Goal: Task Accomplishment & Management: Manage account settings

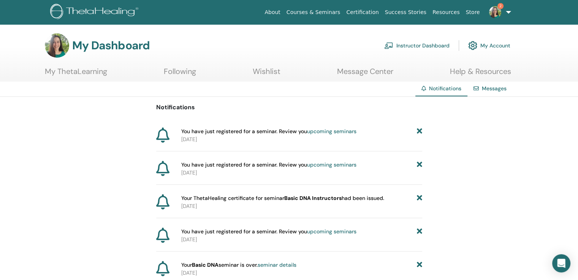
click at [492, 14] on img at bounding box center [495, 12] width 12 height 12
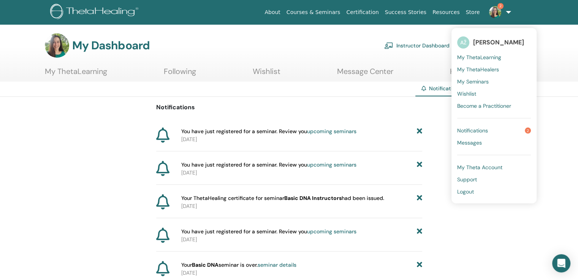
click at [489, 38] on span "[PERSON_NAME]" at bounding box center [498, 42] width 51 height 8
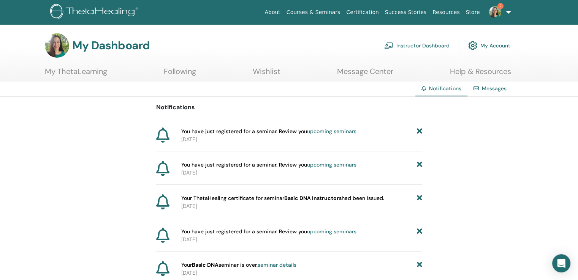
click at [489, 38] on link "My Account" at bounding box center [489, 45] width 42 height 17
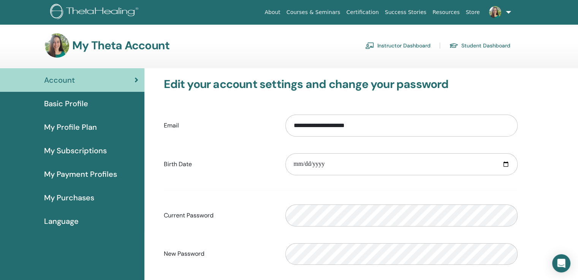
click at [424, 43] on link "Instructor Dashboard" at bounding box center [397, 46] width 65 height 12
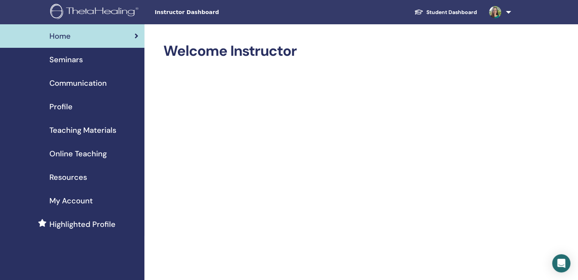
click at [56, 108] on span "Profile" at bounding box center [60, 106] width 23 height 11
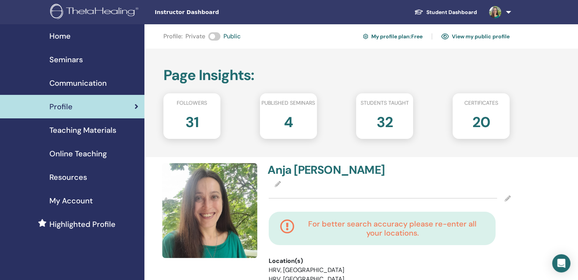
click at [100, 57] on div "Seminars" at bounding box center [72, 59] width 132 height 11
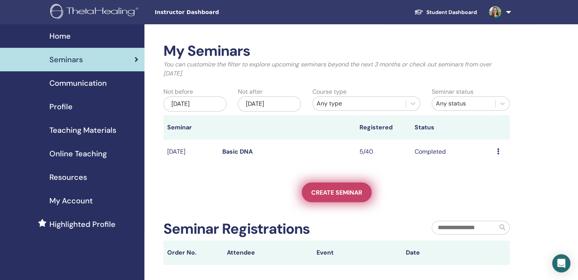
click at [322, 189] on span "Create seminar" at bounding box center [336, 193] width 51 height 8
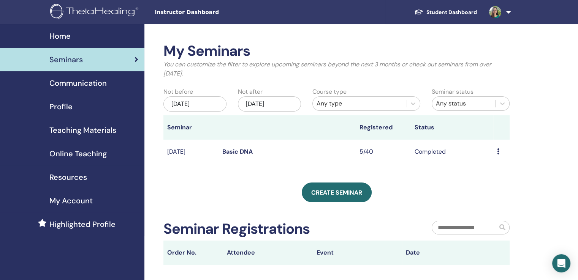
click at [498, 151] on icon at bounding box center [498, 152] width 2 height 6
click at [540, 130] on div "My Seminars You can customize the filter to explore upcoming seminars beyond th…" at bounding box center [361, 197] width 434 height 347
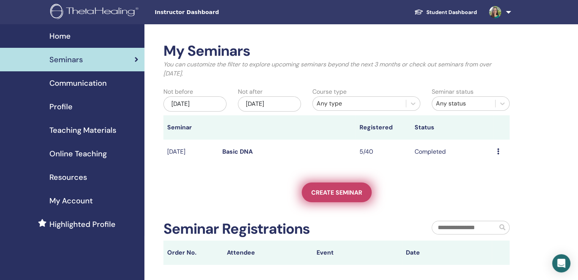
click at [350, 200] on link "Create seminar" at bounding box center [337, 193] width 70 height 20
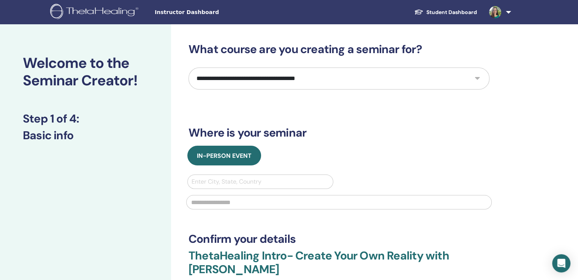
click at [480, 78] on select "**********" at bounding box center [338, 79] width 301 height 22
select select "*"
click at [188, 68] on select "**********" at bounding box center [338, 79] width 301 height 22
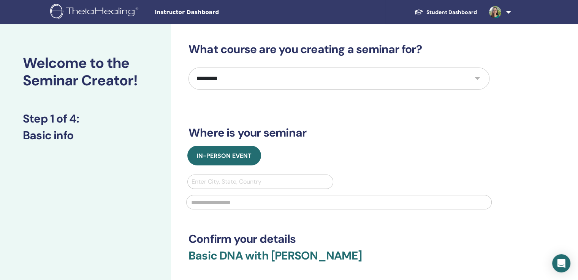
click at [242, 184] on div at bounding box center [260, 182] width 138 height 11
type input "*****"
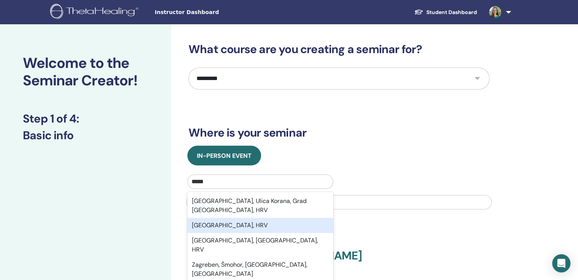
click at [275, 218] on div "Zagreb, HRV" at bounding box center [260, 225] width 146 height 15
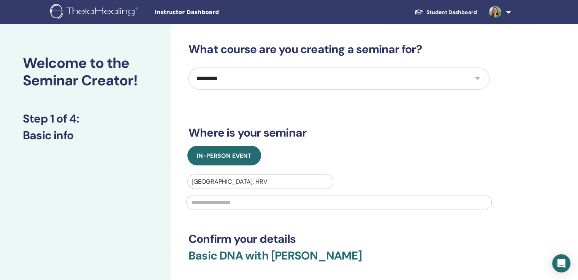
click at [239, 201] on input "text" at bounding box center [338, 202] width 305 height 14
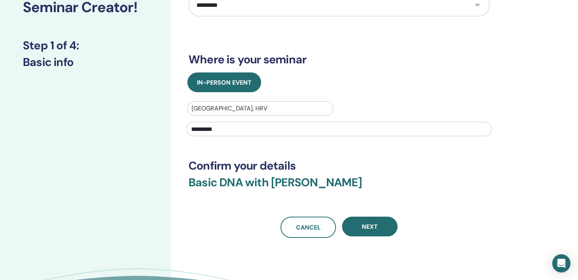
scroll to position [75, 0]
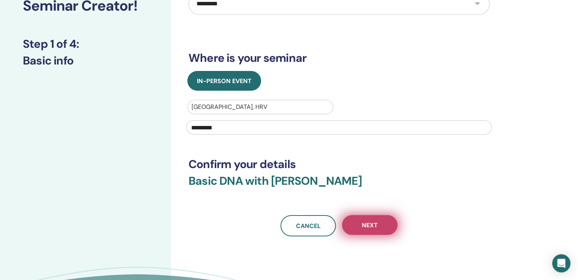
type input "*********"
click at [361, 219] on button "Next" at bounding box center [369, 225] width 55 height 20
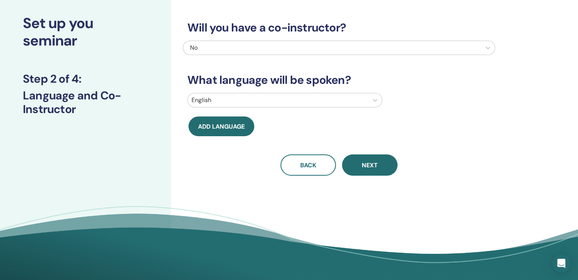
scroll to position [0, 0]
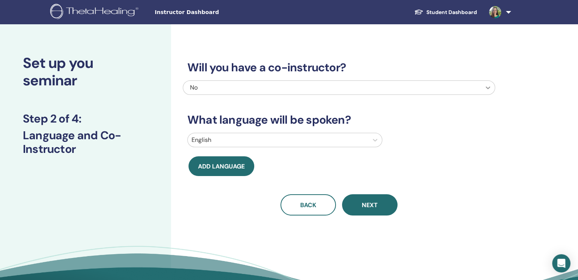
click at [489, 90] on icon at bounding box center [488, 88] width 8 height 8
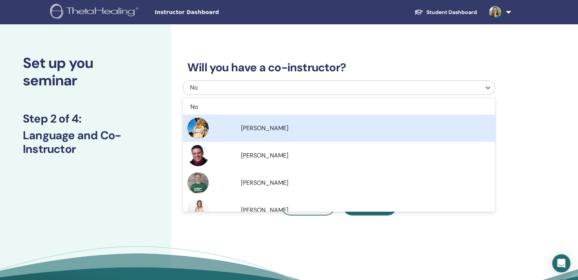
click at [472, 119] on div "Beti Mihajlović" at bounding box center [338, 128] width 303 height 21
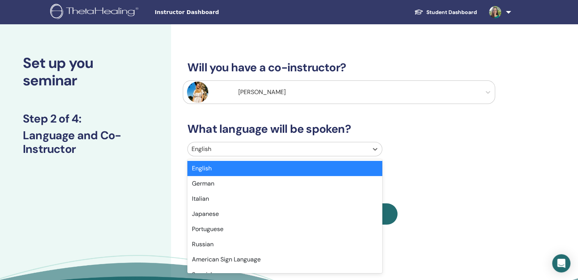
click at [322, 155] on div "English" at bounding box center [278, 149] width 180 height 14
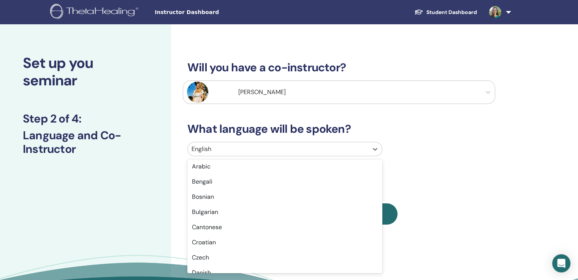
scroll to position [128, 0]
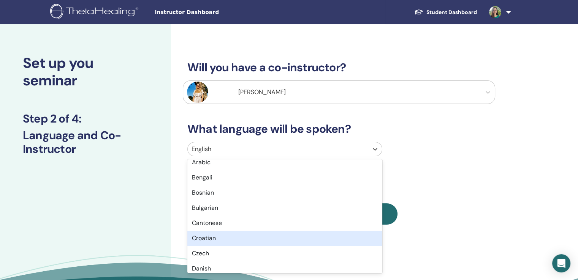
click at [272, 237] on div "Croatian" at bounding box center [284, 238] width 195 height 15
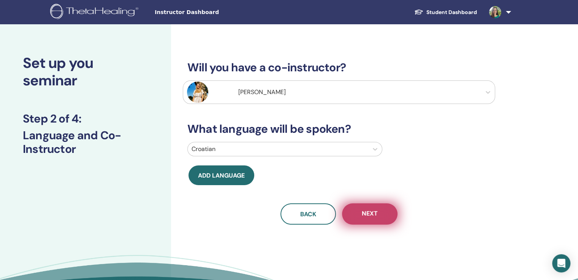
click at [362, 218] on span "Next" at bounding box center [370, 214] width 16 height 9
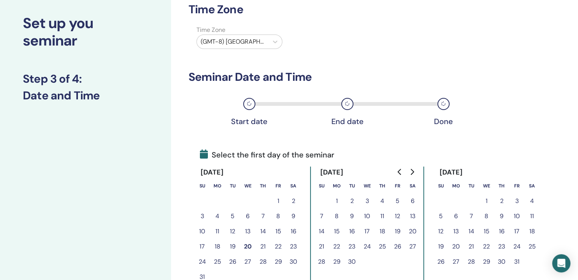
scroll to position [82, 0]
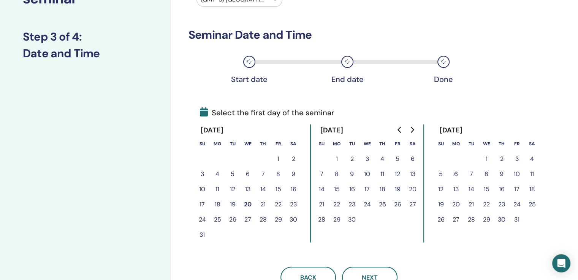
click at [272, 204] on button "22" at bounding box center [278, 204] width 15 height 15
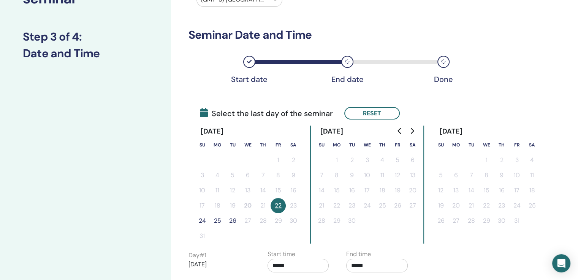
click at [201, 220] on button "24" at bounding box center [202, 221] width 15 height 15
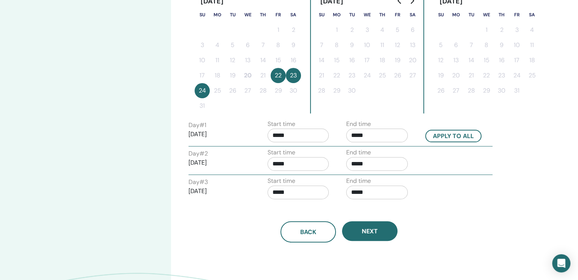
scroll to position [213, 0]
click at [278, 136] on input "*****" at bounding box center [298, 135] width 62 height 14
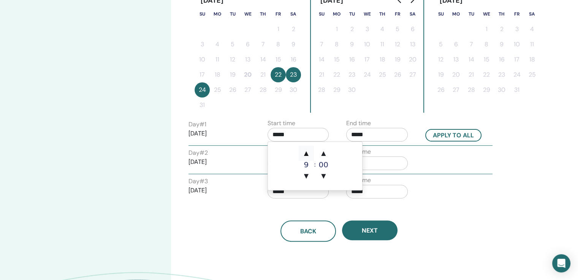
click at [307, 153] on span "▲" at bounding box center [306, 153] width 15 height 15
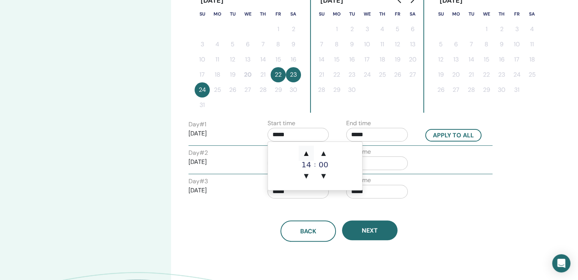
type input "*****"
click at [307, 153] on span "▲" at bounding box center [306, 153] width 15 height 15
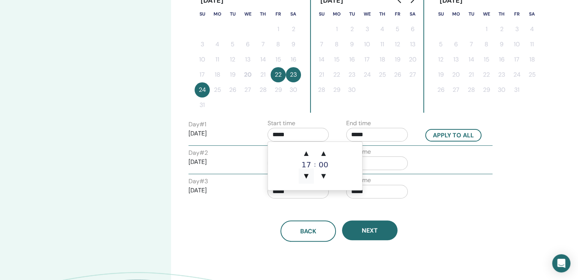
click at [307, 176] on span "▼" at bounding box center [306, 176] width 15 height 15
click at [369, 133] on input "*****" at bounding box center [377, 135] width 62 height 14
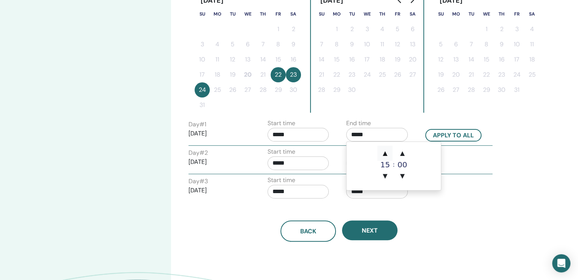
click at [382, 155] on span "▲" at bounding box center [384, 153] width 15 height 15
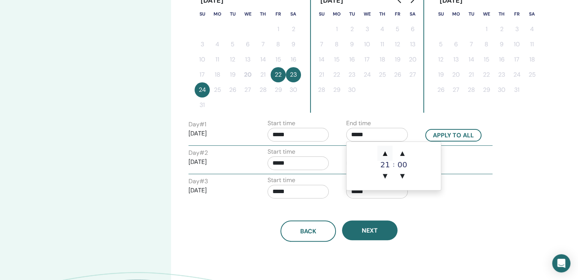
click at [382, 155] on span "▲" at bounding box center [384, 153] width 15 height 15
type input "*****"
click at [304, 161] on input "*****" at bounding box center [298, 164] width 62 height 14
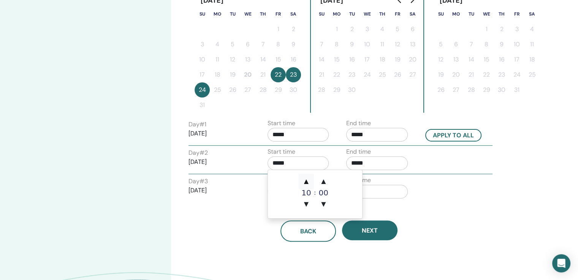
click at [308, 181] on span "▲" at bounding box center [306, 181] width 15 height 15
type input "*****"
click at [381, 157] on input "*****" at bounding box center [377, 164] width 62 height 14
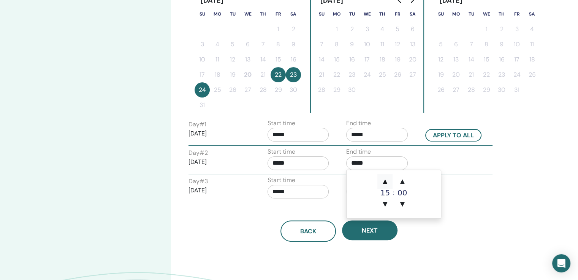
click at [385, 181] on span "▲" at bounding box center [384, 181] width 15 height 15
click at [389, 206] on span "▼" at bounding box center [384, 204] width 15 height 15
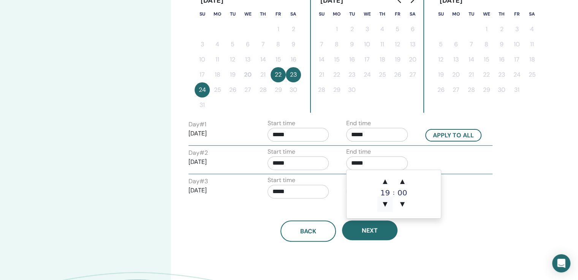
type input "*****"
click at [295, 190] on input "*****" at bounding box center [298, 192] width 62 height 14
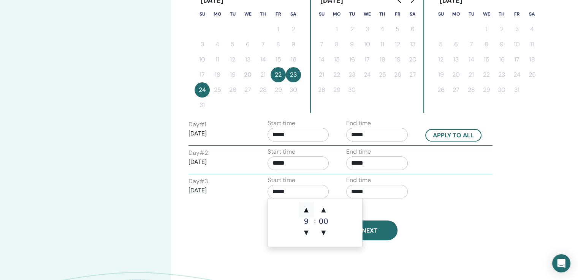
click at [305, 212] on span "▲" at bounding box center [306, 210] width 15 height 15
type input "*****"
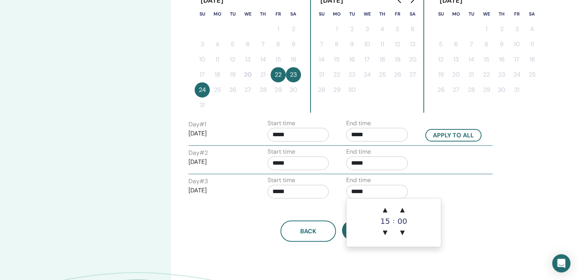
click at [360, 191] on input "*****" at bounding box center [377, 192] width 62 height 14
click at [385, 209] on span "▲" at bounding box center [384, 210] width 15 height 15
type input "*****"
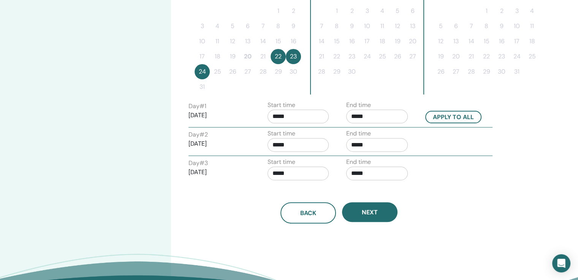
scroll to position [247, 0]
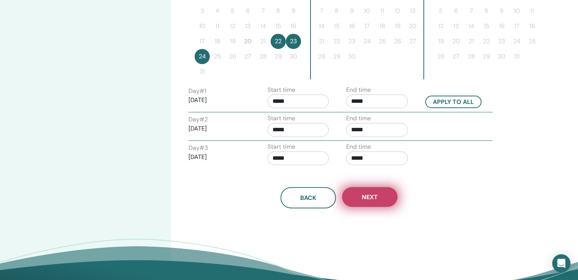
click at [380, 190] on button "Next" at bounding box center [369, 197] width 55 height 20
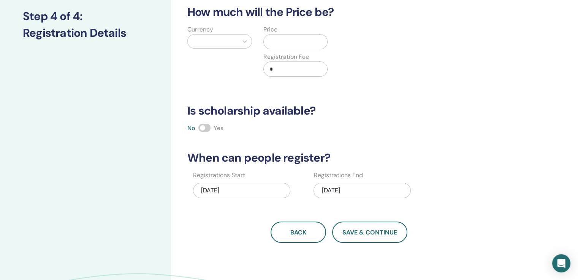
scroll to position [30, 0]
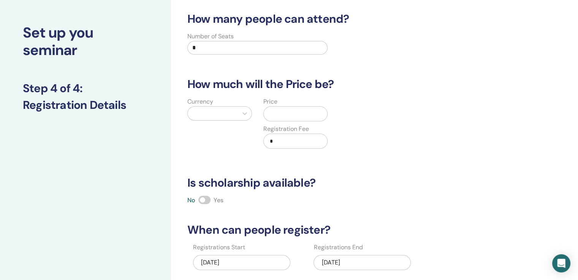
click at [264, 46] on input "*" at bounding box center [257, 48] width 140 height 14
type input "**"
click at [239, 110] on div at bounding box center [245, 114] width 14 height 14
type input "****"
click at [232, 131] on div "Euro (€)" at bounding box center [219, 132] width 65 height 15
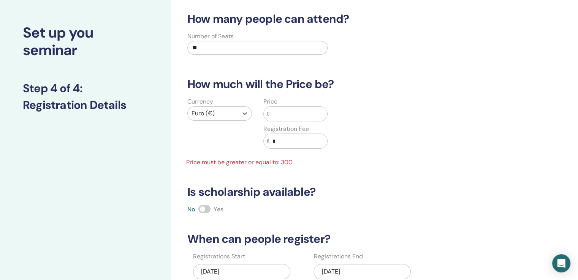
click at [291, 113] on input "text" at bounding box center [298, 114] width 58 height 14
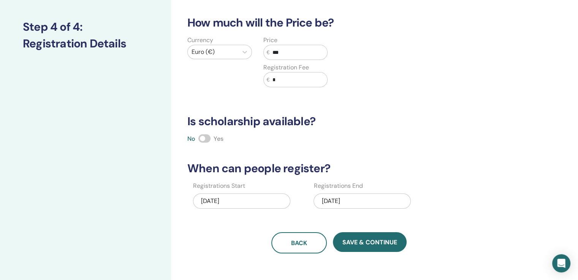
scroll to position [93, 0]
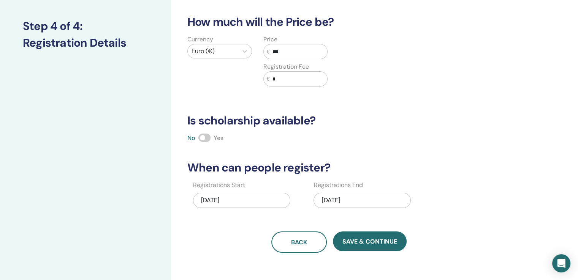
type input "***"
click at [293, 79] on input "*" at bounding box center [298, 79] width 58 height 14
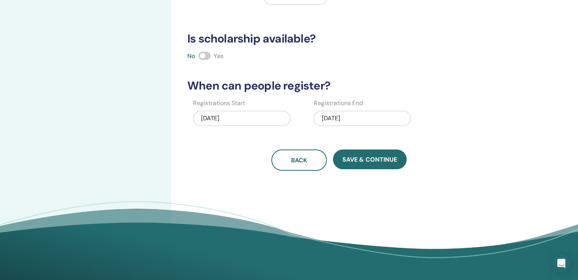
scroll to position [177, 0]
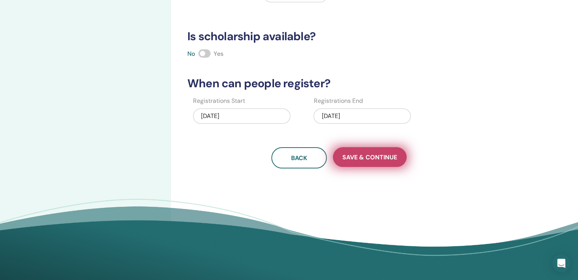
type input "**"
click at [345, 164] on button "Save & Continue" at bounding box center [370, 157] width 74 height 20
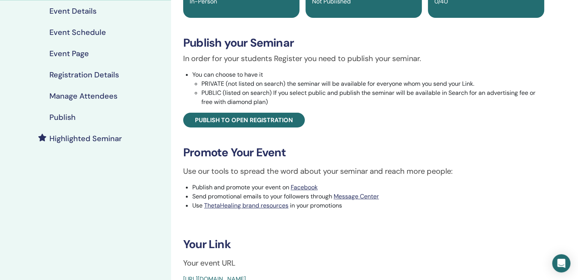
scroll to position [84, 0]
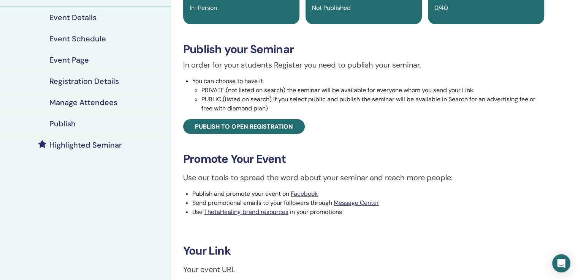
click at [68, 121] on h4 "Publish" at bounding box center [62, 123] width 26 height 9
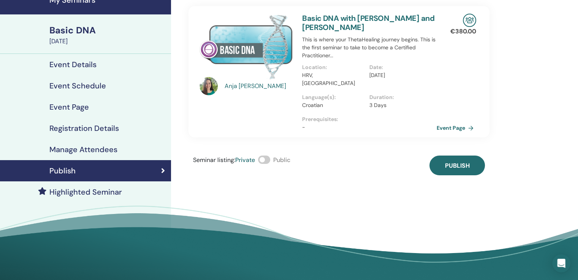
scroll to position [36, 0]
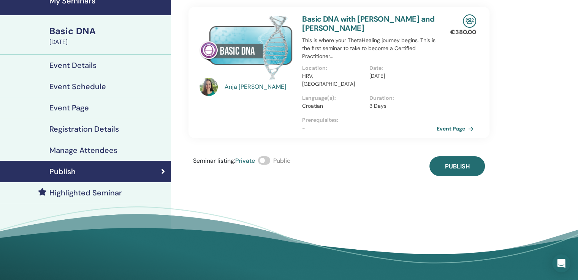
click at [576, 38] on div "My Seminars Basic DNA August 22, 2025 Event Details Event Schedule Event Page R…" at bounding box center [289, 136] width 578 height 294
click at [460, 123] on link "Event Page" at bounding box center [458, 128] width 40 height 11
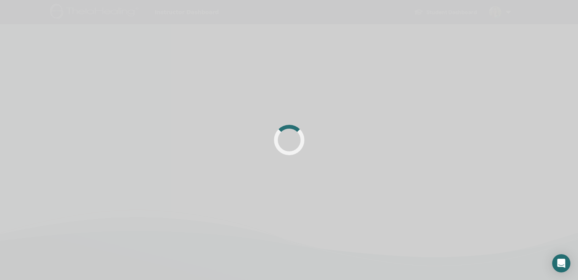
scroll to position [36, 0]
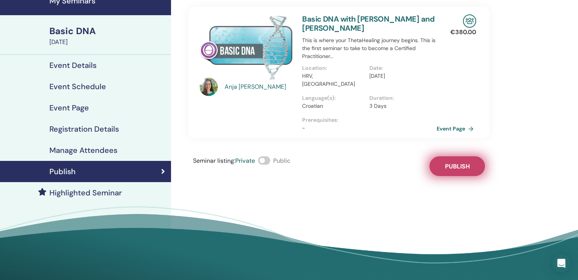
click at [455, 163] on span "Publish" at bounding box center [457, 167] width 25 height 8
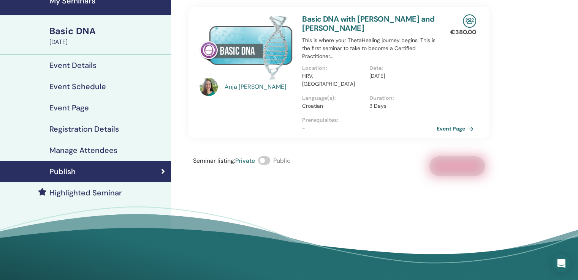
click at [261, 157] on span at bounding box center [264, 161] width 12 height 8
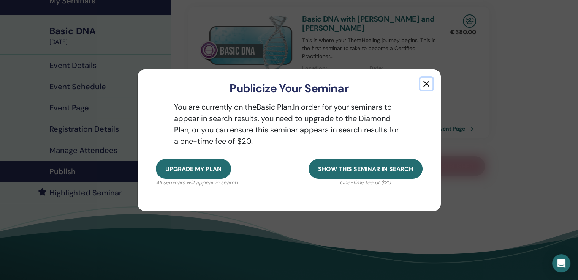
click at [426, 81] on button "button" at bounding box center [426, 84] width 12 height 12
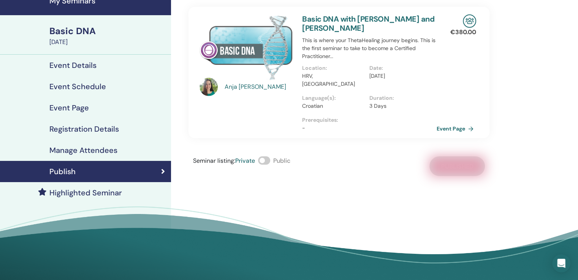
click at [389, 186] on div "Anja Živković Basic DNA with Anja Živković and Beti Mihajlović This is where yo…" at bounding box center [363, 136] width 385 height 294
click at [264, 157] on span at bounding box center [264, 161] width 12 height 8
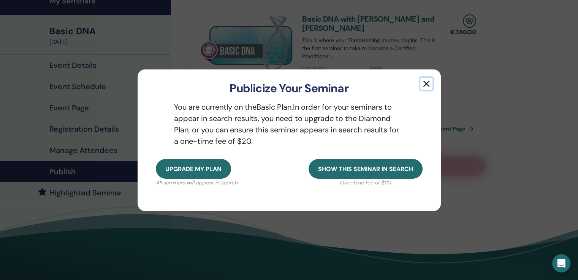
click at [427, 81] on button "button" at bounding box center [426, 84] width 12 height 12
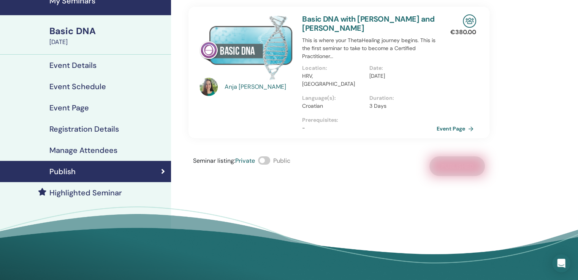
scroll to position [0, 0]
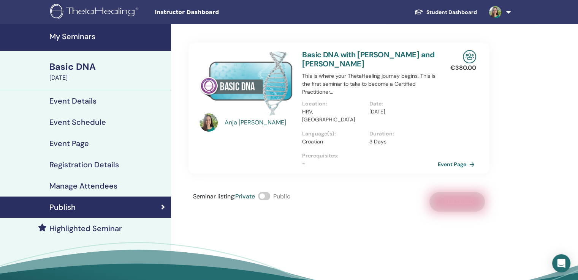
click at [452, 159] on link "Event Page" at bounding box center [458, 164] width 40 height 11
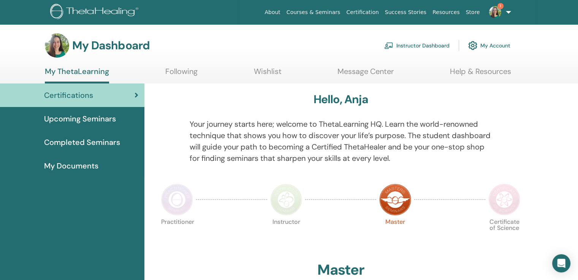
click at [410, 43] on link "Instructor Dashboard" at bounding box center [416, 45] width 65 height 17
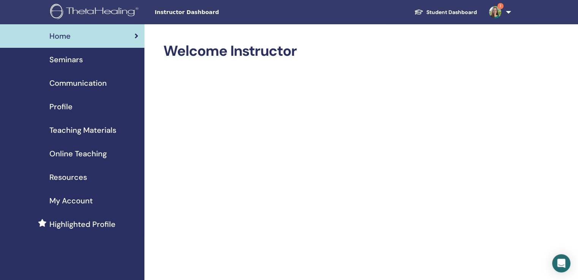
click at [71, 62] on span "Seminars" at bounding box center [65, 59] width 33 height 11
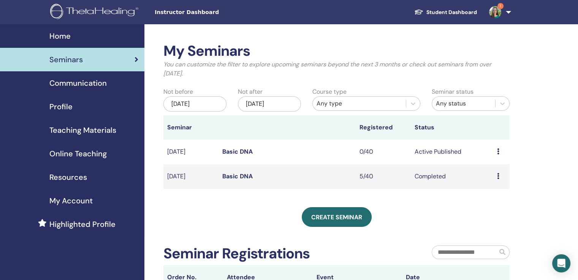
click at [496, 150] on td "Preview Edit Attendees Cancel" at bounding box center [501, 152] width 16 height 25
click at [497, 150] on icon at bounding box center [498, 152] width 2 height 6
click at [497, 150] on li "Preview" at bounding box center [491, 155] width 41 height 11
click at [497, 150] on icon at bounding box center [498, 152] width 2 height 6
click at [485, 168] on link "Edit" at bounding box center [482, 168] width 11 height 8
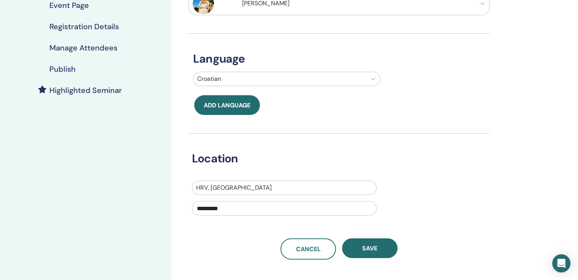
scroll to position [200, 0]
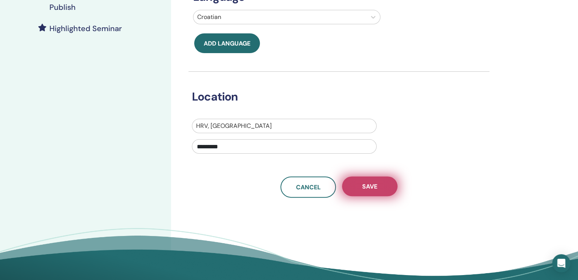
click at [383, 182] on button "Save" at bounding box center [369, 187] width 55 height 20
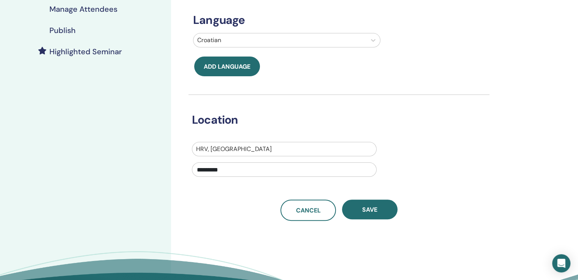
scroll to position [188, 0]
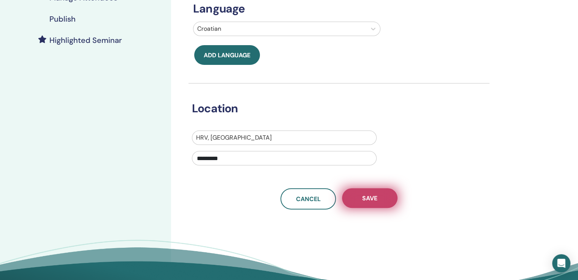
click at [357, 204] on button "Save" at bounding box center [369, 198] width 55 height 20
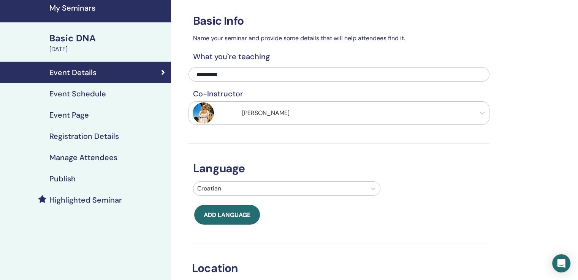
scroll to position [30, 0]
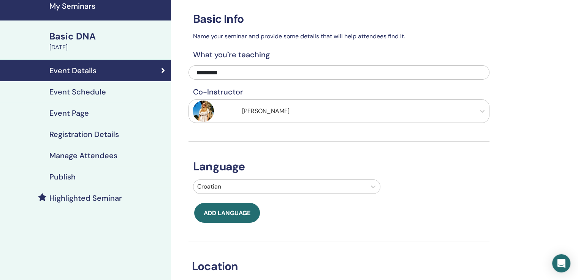
click at [113, 95] on div "Event Schedule" at bounding box center [85, 91] width 159 height 9
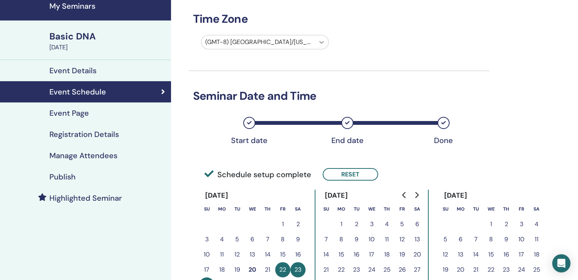
click at [319, 40] on icon at bounding box center [322, 42] width 8 height 8
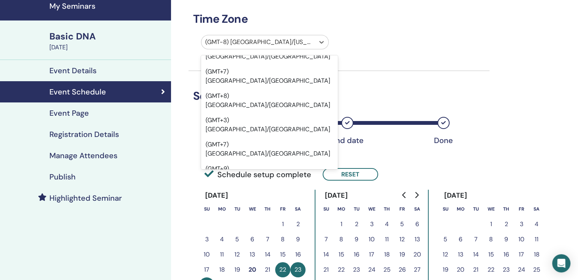
scroll to position [6734, 0]
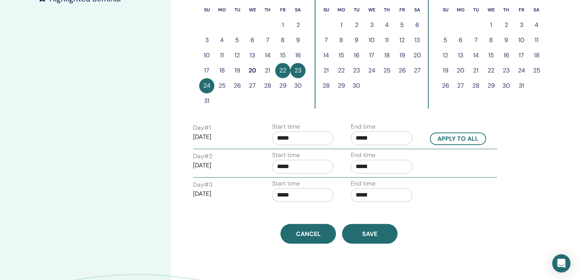
scroll to position [281, 0]
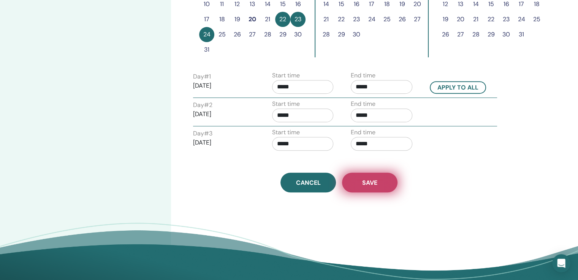
click at [371, 179] on span "Save" at bounding box center [369, 183] width 15 height 8
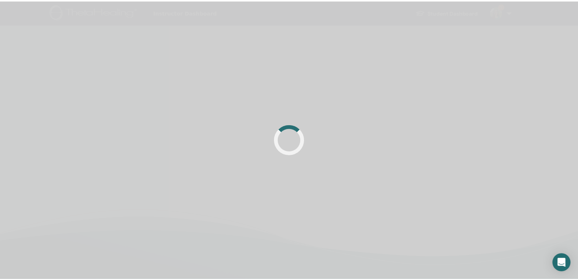
scroll to position [181, 0]
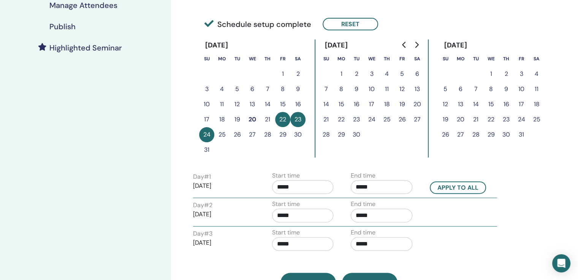
click at [313, 192] on input "*****" at bounding box center [303, 187] width 62 height 14
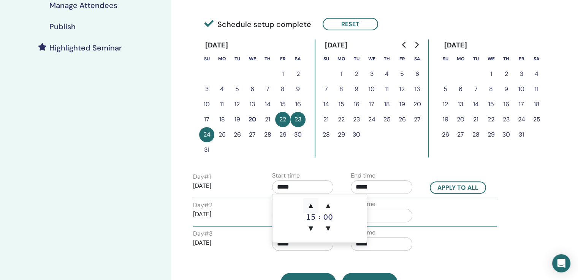
click at [308, 205] on span "▲" at bounding box center [310, 205] width 15 height 15
click at [310, 228] on span "▼" at bounding box center [310, 228] width 15 height 15
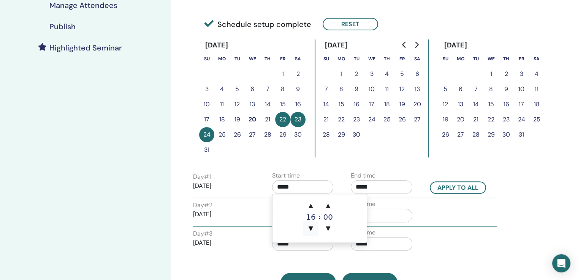
click at [310, 228] on span "▼" at bounding box center [310, 228] width 15 height 15
click at [312, 209] on span "▲" at bounding box center [310, 205] width 15 height 15
type input "*****"
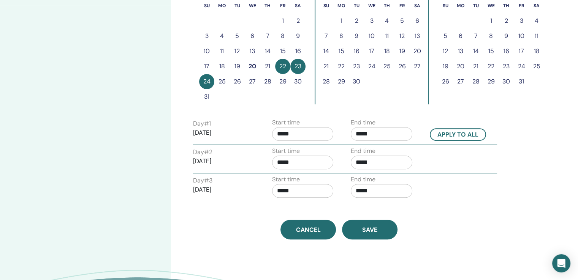
scroll to position [236, 0]
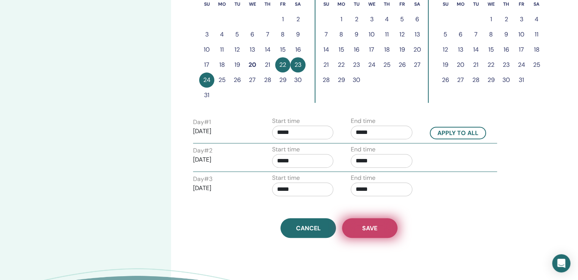
click at [377, 225] on span "Save" at bounding box center [369, 229] width 15 height 8
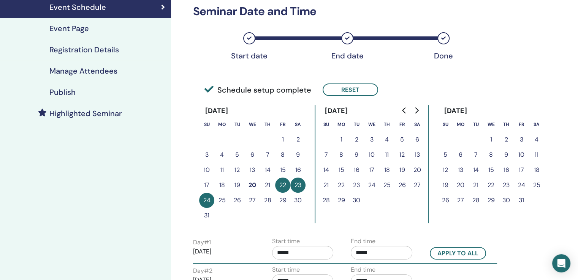
scroll to position [112, 0]
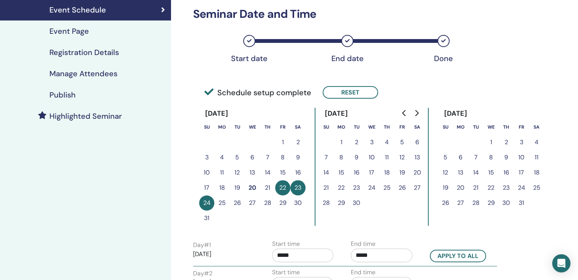
click at [84, 93] on div "Publish" at bounding box center [85, 94] width 159 height 9
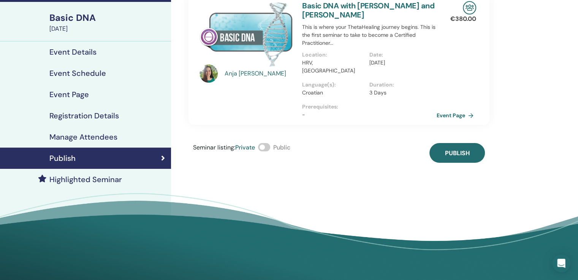
scroll to position [43, 0]
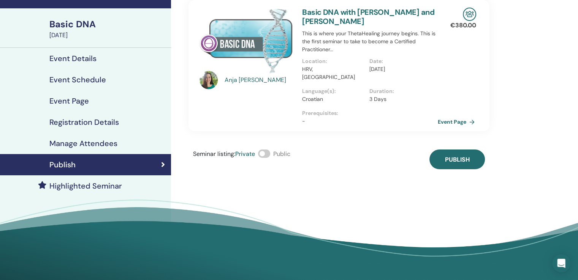
click at [454, 116] on link "Event Page" at bounding box center [458, 121] width 40 height 11
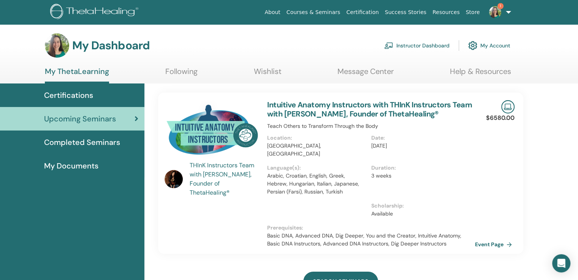
click at [73, 95] on span "Certifications" at bounding box center [68, 95] width 49 height 11
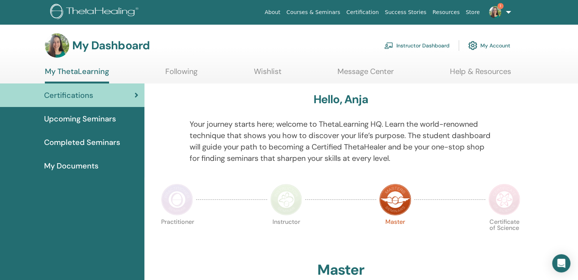
click at [415, 43] on link "Instructor Dashboard" at bounding box center [416, 45] width 65 height 17
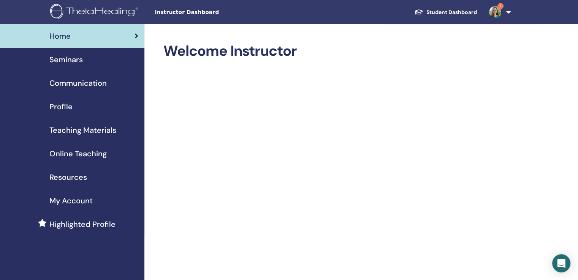
click at [62, 110] on span "Profile" at bounding box center [60, 106] width 23 height 11
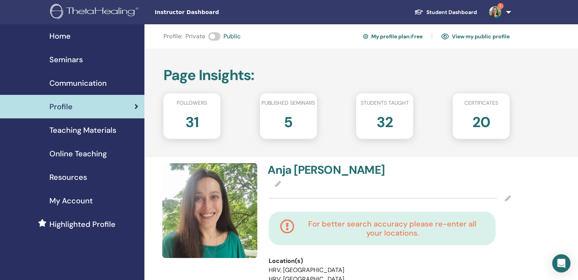
click at [81, 58] on span "Seminars" at bounding box center [65, 59] width 33 height 11
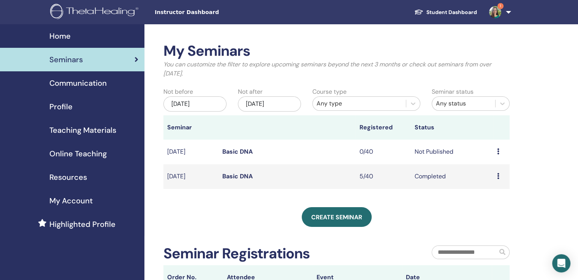
click at [333, 152] on td "Basic DNA" at bounding box center [286, 152] width 137 height 25
click at [495, 150] on td "Preview Edit Attendees Cancel" at bounding box center [501, 152] width 16 height 25
click at [497, 151] on icon at bounding box center [498, 152] width 2 height 6
click at [484, 171] on link "Edit" at bounding box center [482, 169] width 11 height 8
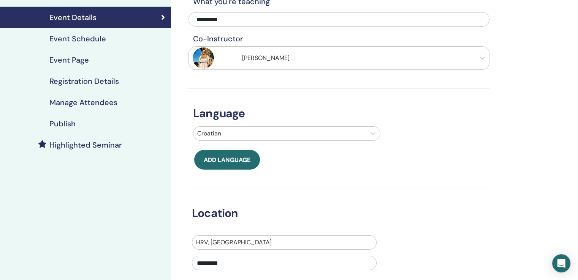
scroll to position [84, 0]
click at [92, 41] on h4 "Event Schedule" at bounding box center [77, 38] width 57 height 9
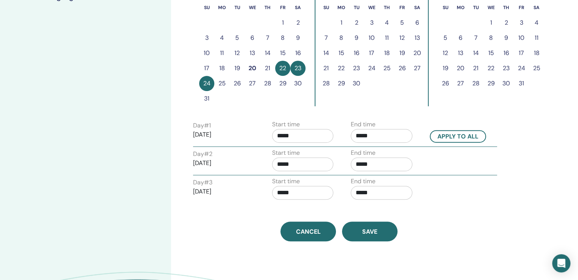
scroll to position [233, 0]
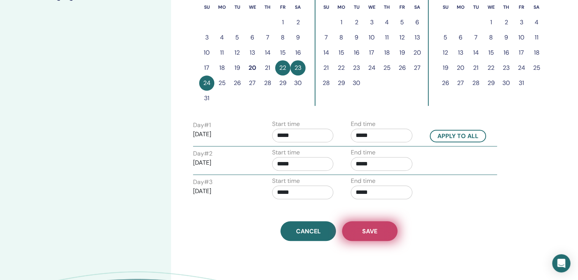
click at [379, 230] on button "Save" at bounding box center [369, 231] width 55 height 20
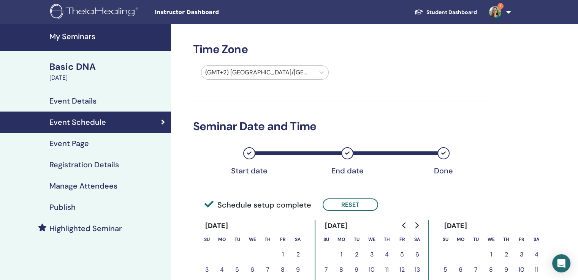
click at [67, 139] on h4 "Event Page" at bounding box center [69, 143] width 40 height 9
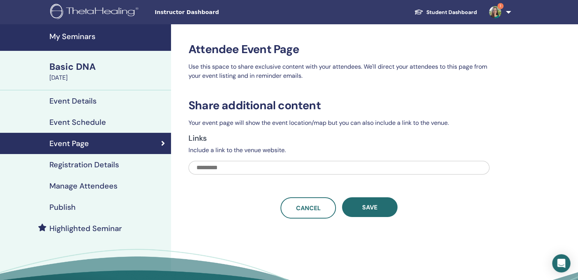
click at [69, 214] on link "Publish" at bounding box center [85, 207] width 171 height 21
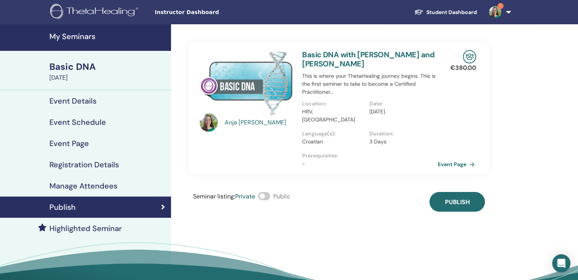
click at [457, 159] on link "Event Page" at bounding box center [458, 164] width 40 height 11
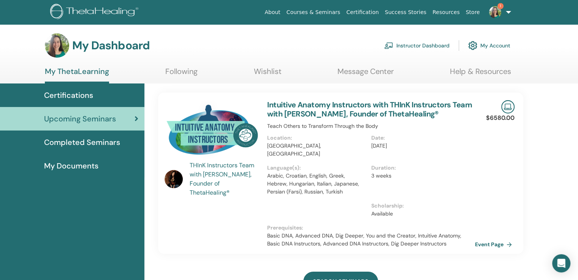
click at [421, 42] on link "Instructor Dashboard" at bounding box center [416, 45] width 65 height 17
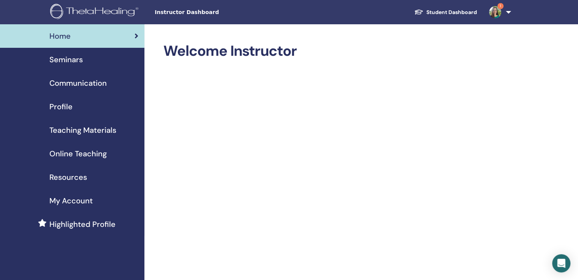
click at [67, 103] on span "Profile" at bounding box center [60, 106] width 23 height 11
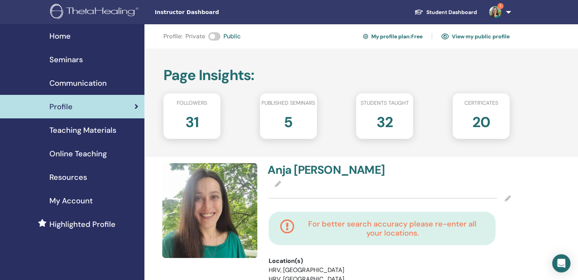
click at [90, 62] on div "Seminars" at bounding box center [72, 59] width 132 height 11
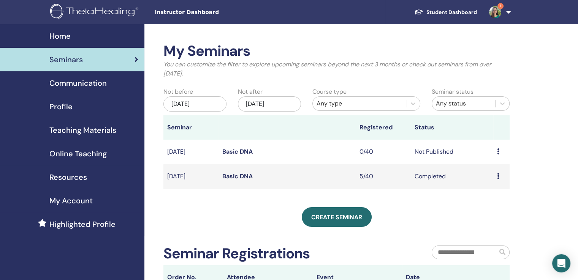
click at [496, 154] on td "Preview Edit Attendees Cancel" at bounding box center [501, 152] width 16 height 25
click at [497, 152] on icon at bounding box center [498, 152] width 2 height 6
click at [495, 166] on li "Edit" at bounding box center [491, 169] width 41 height 11
